Goal: Transaction & Acquisition: Book appointment/travel/reservation

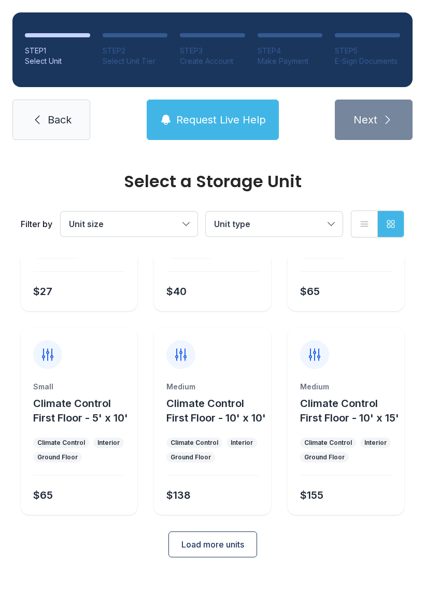
scroll to position [137, 0]
click at [216, 548] on button "Load more units" at bounding box center [213, 544] width 89 height 26
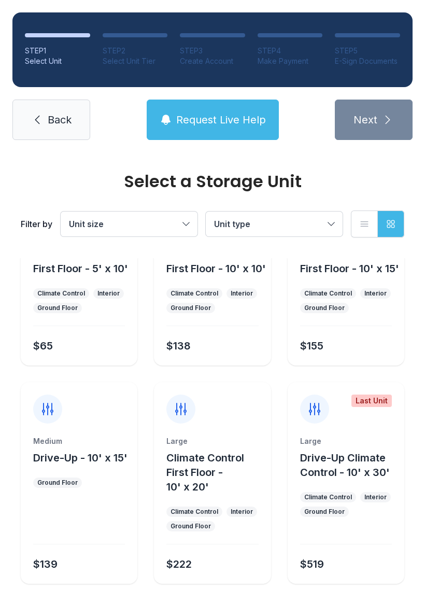
scroll to position [282, 0]
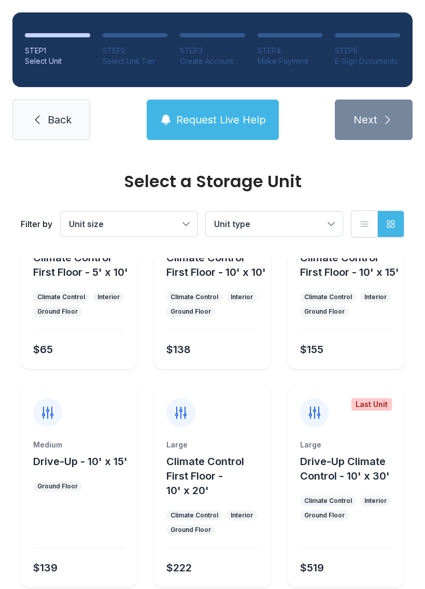
click at [331, 316] on div "Ground Floor" at bounding box center [325, 312] width 40 height 8
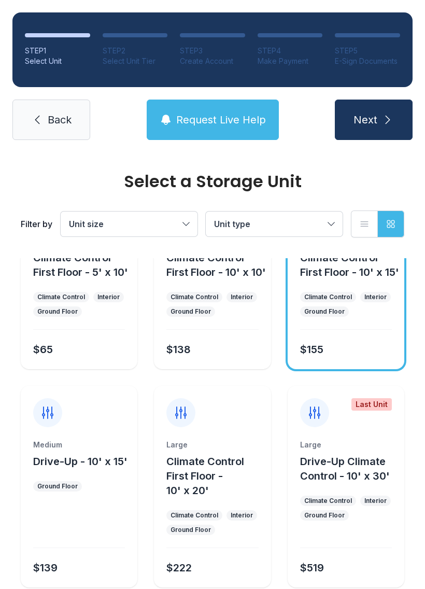
click at [368, 127] on button "Next" at bounding box center [374, 120] width 78 height 40
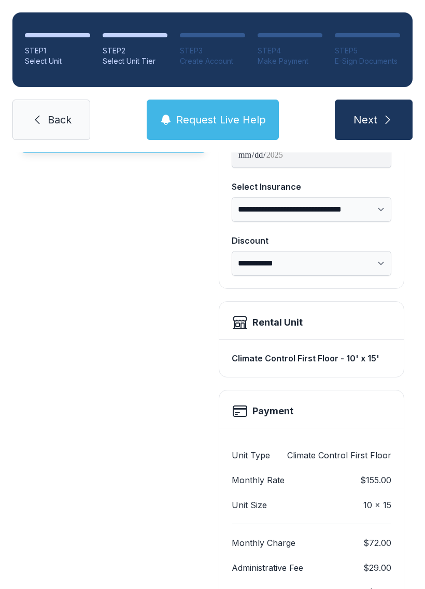
click at [119, 504] on div "Climate Control First Floor - 10' x 15' $155 /month" at bounding box center [114, 368] width 186 height 585
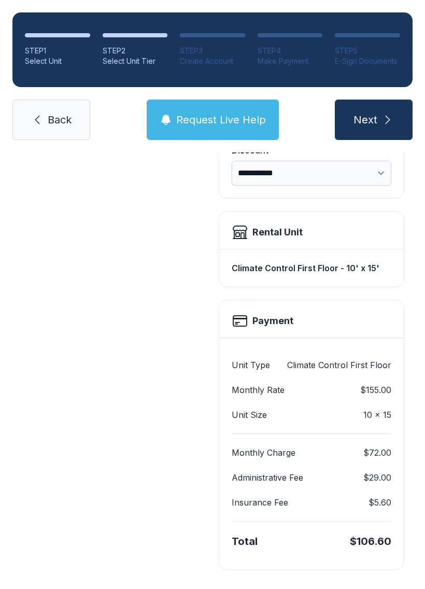
scroll to position [225, 0]
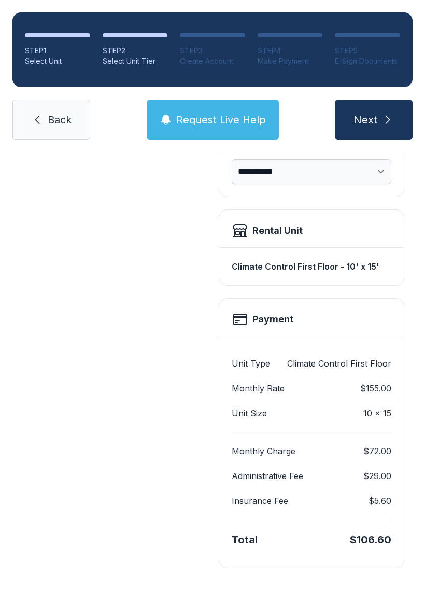
click at [364, 123] on span "Next" at bounding box center [366, 120] width 24 height 15
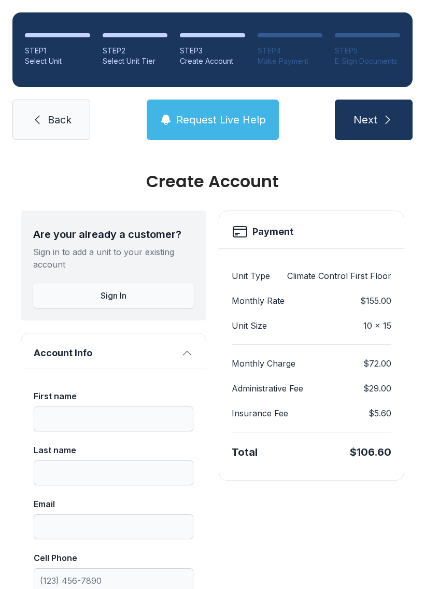
click at [46, 117] on link "Back" at bounding box center [51, 120] width 78 height 40
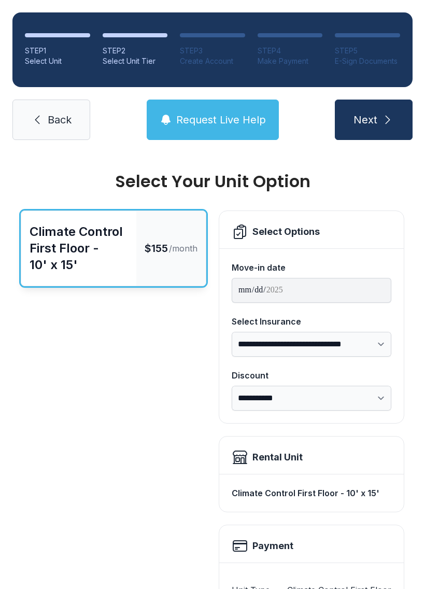
click at [40, 119] on icon at bounding box center [37, 120] width 12 height 12
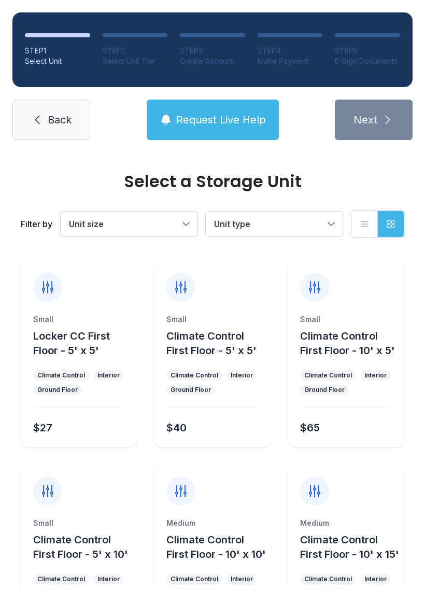
click at [139, 159] on div "Select a Storage Unit Filter by Unit size Unit type List view Grid view" at bounding box center [213, 206] width 388 height 106
